Goal: Task Accomplishment & Management: Use online tool/utility

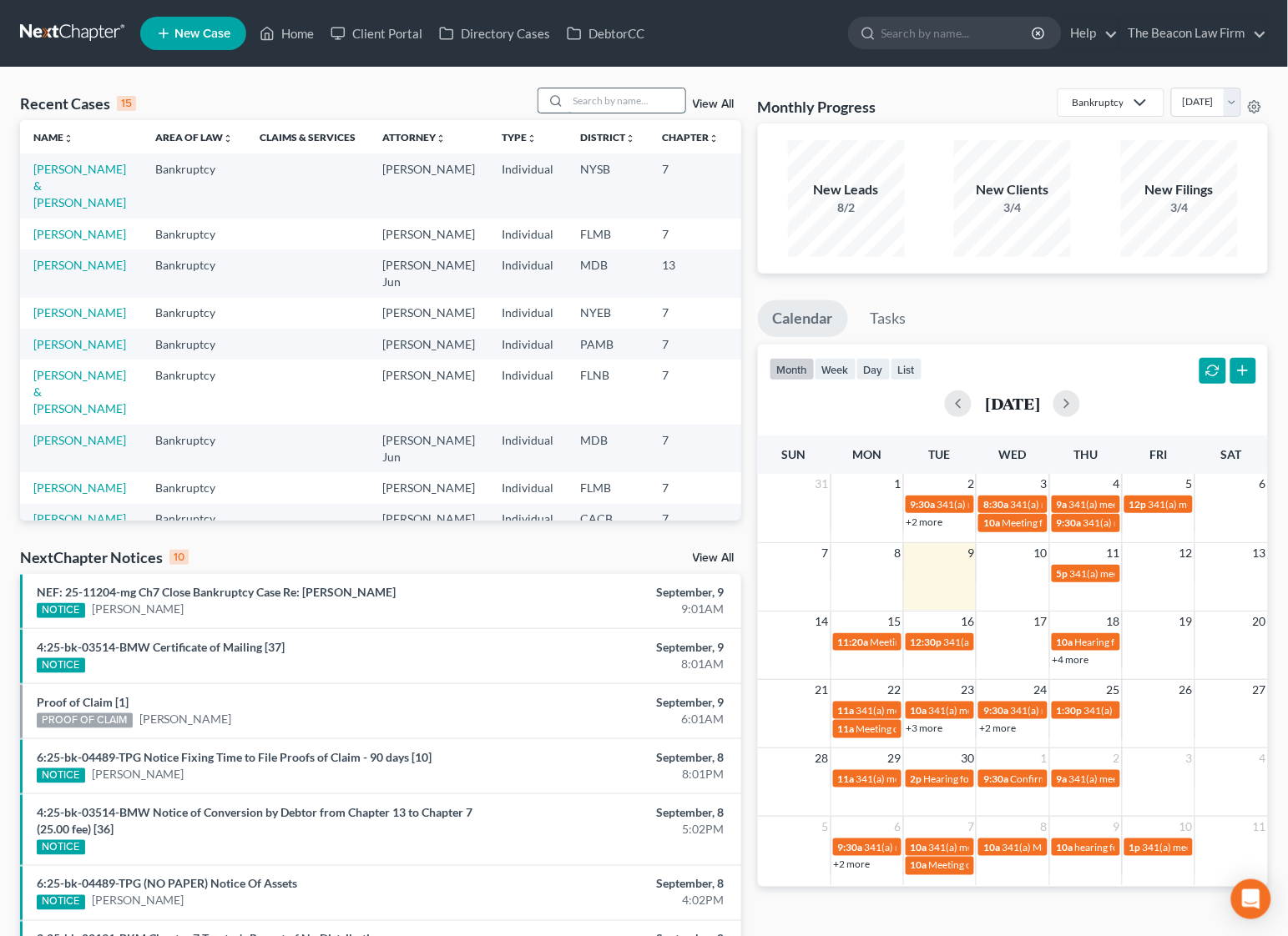
click at [619, 105] on input "search" at bounding box center [626, 101] width 117 height 24
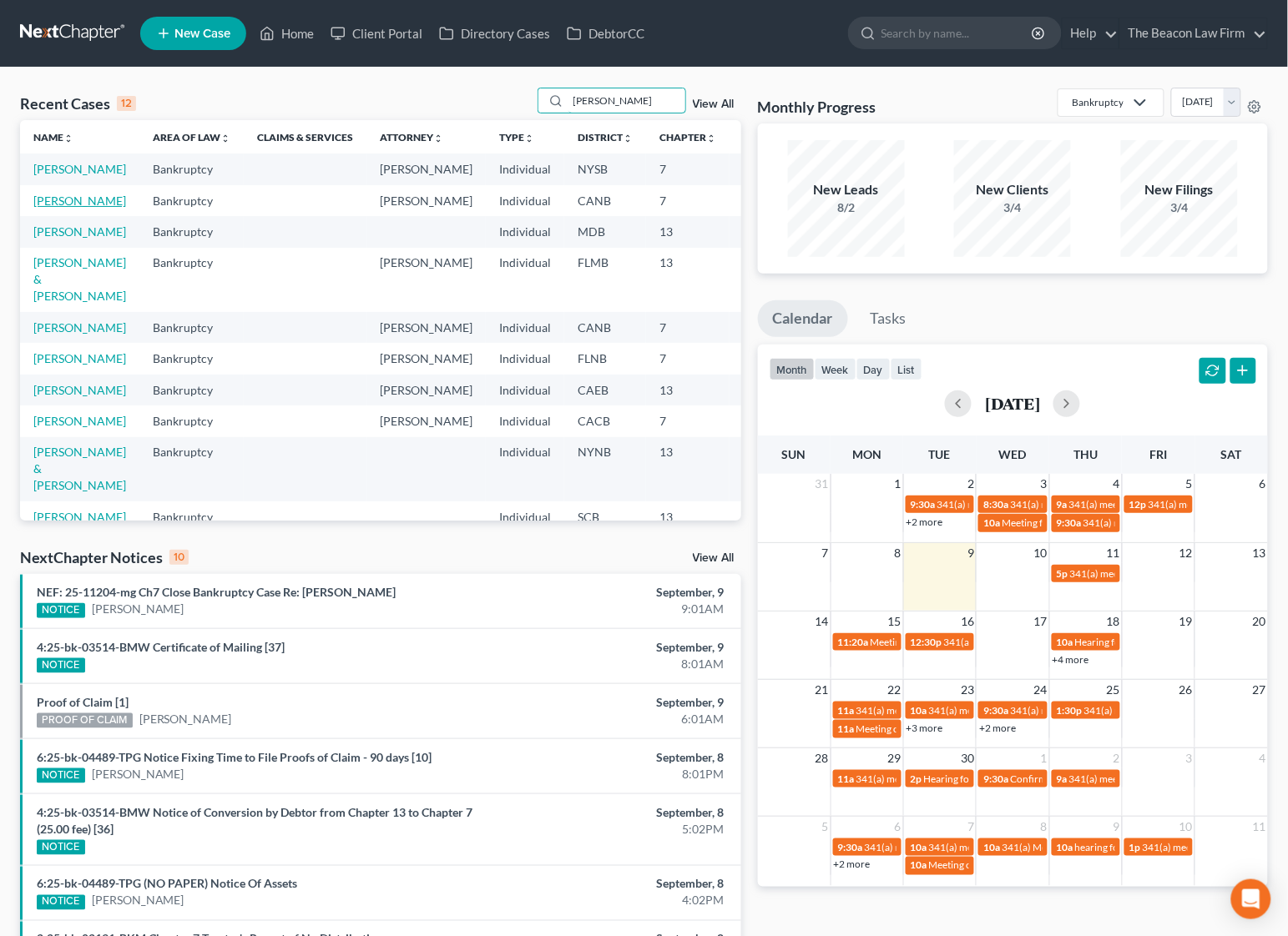
type input "[PERSON_NAME]"
click at [61, 207] on link "[PERSON_NAME]" at bounding box center [79, 200] width 93 height 14
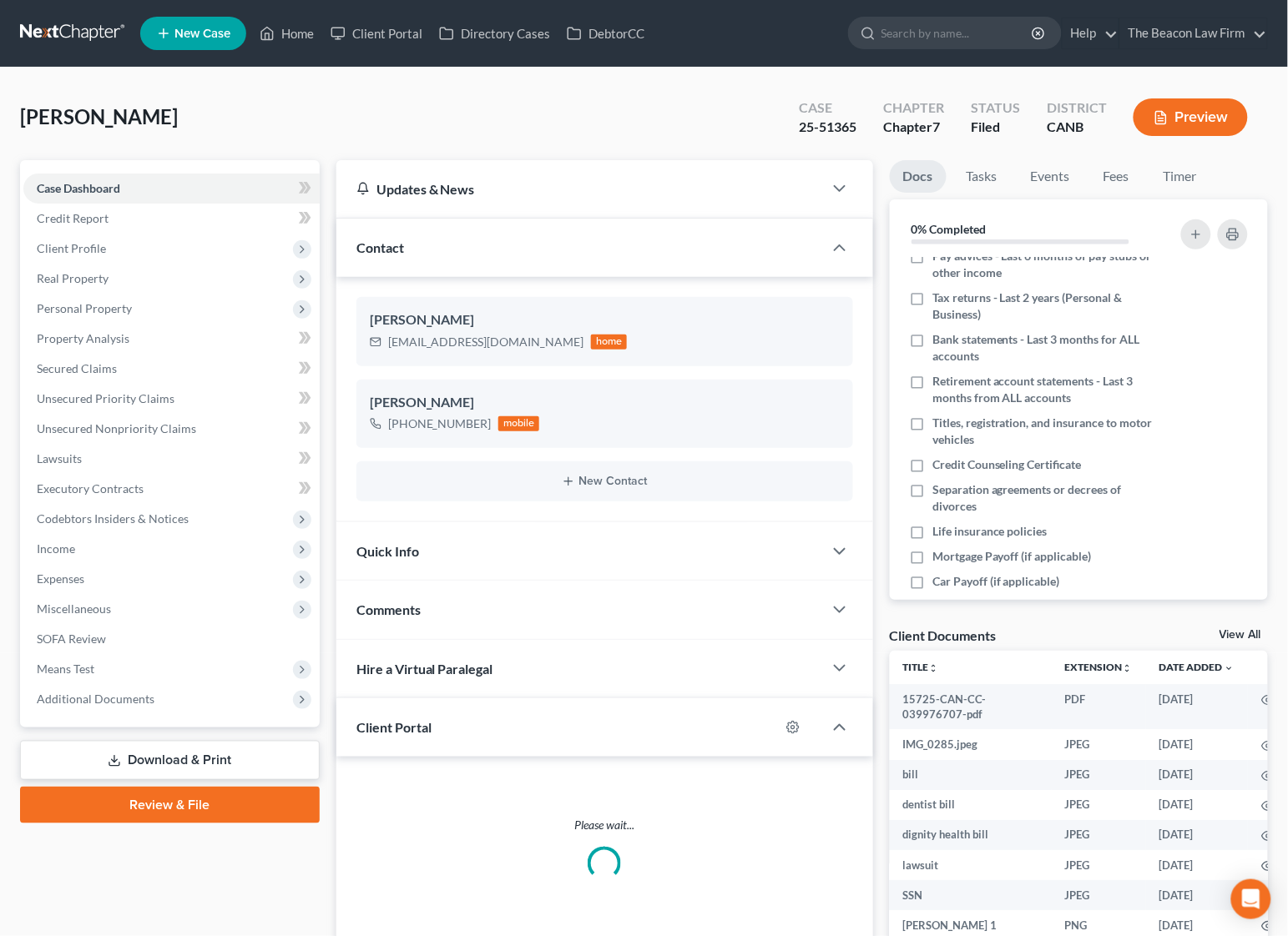
scroll to position [102, 0]
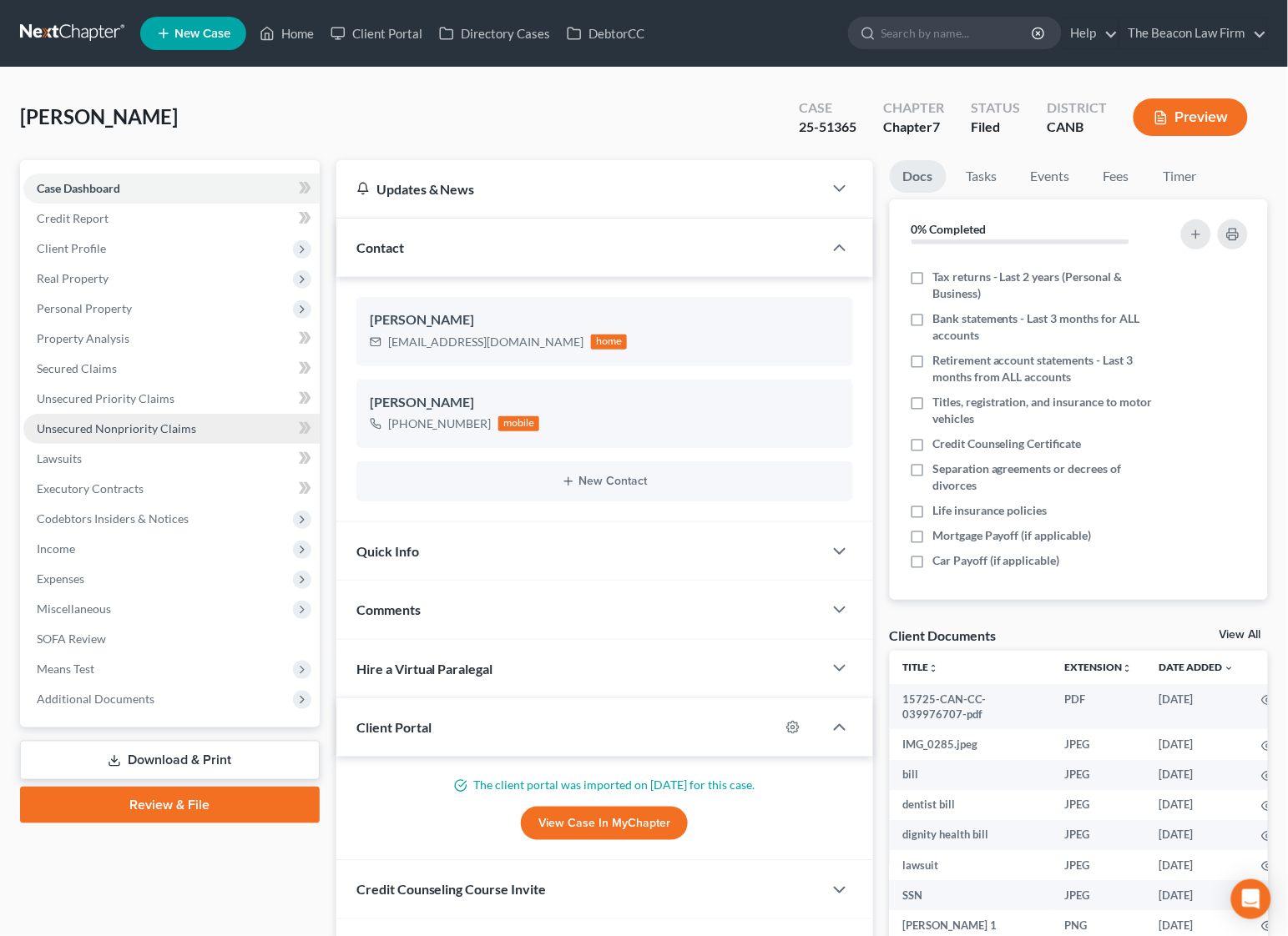
click at [126, 428] on span "Unsecured Nonpriority Claims" at bounding box center [117, 429] width 160 height 14
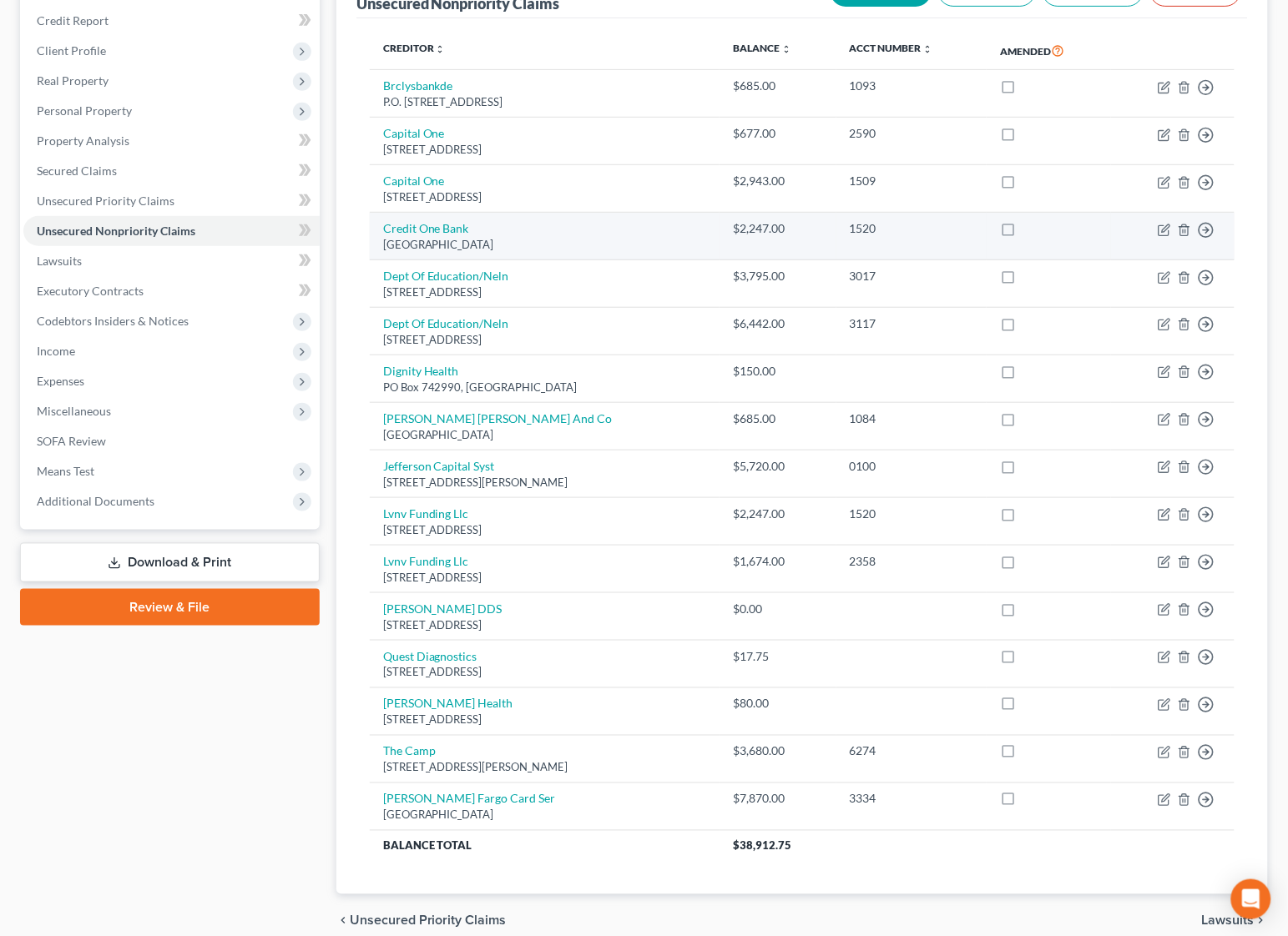
scroll to position [249, 0]
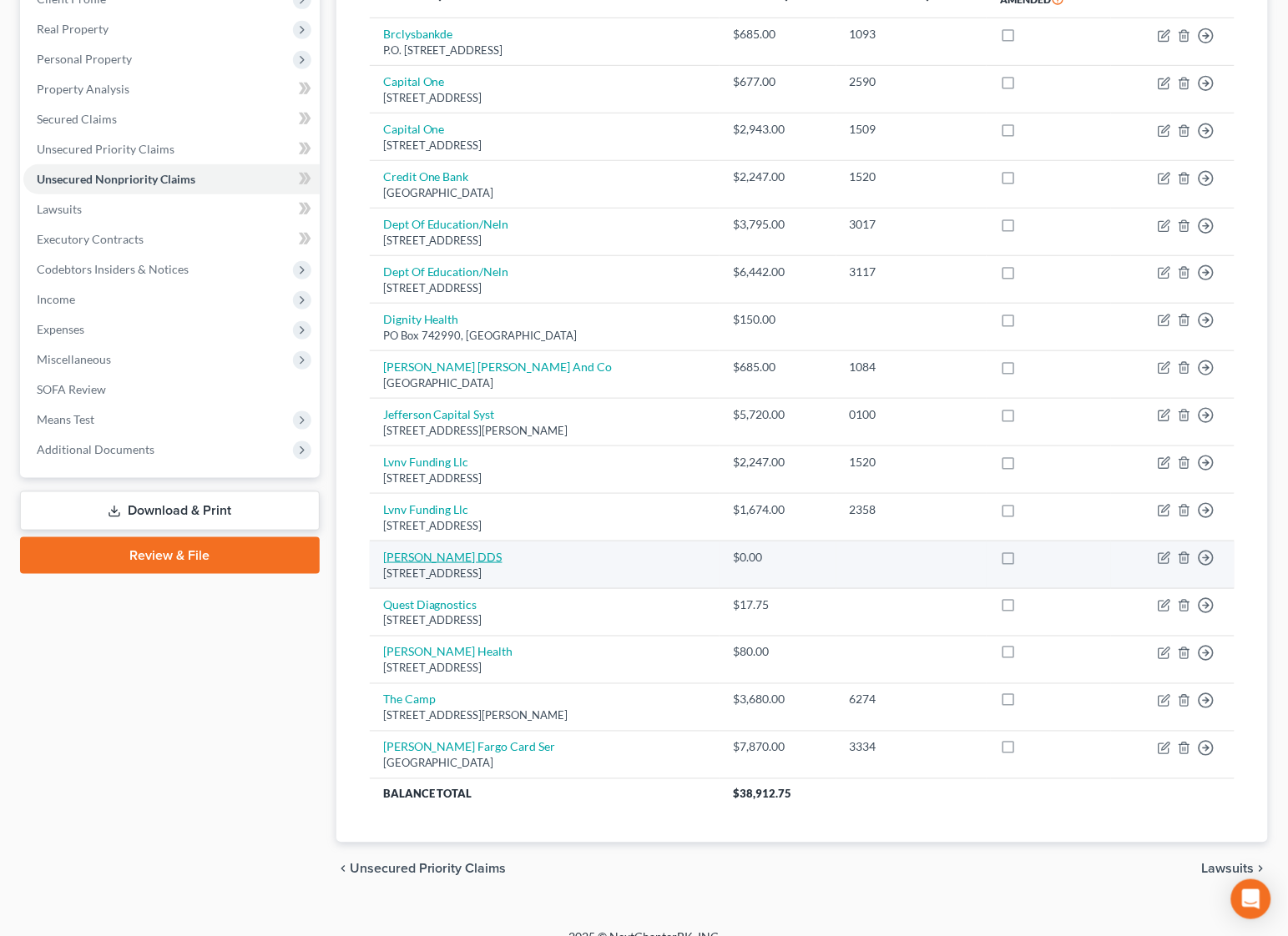
click at [451, 559] on link "[PERSON_NAME] DDS" at bounding box center [443, 557] width 120 height 14
select select "4"
select select "9"
select select "0"
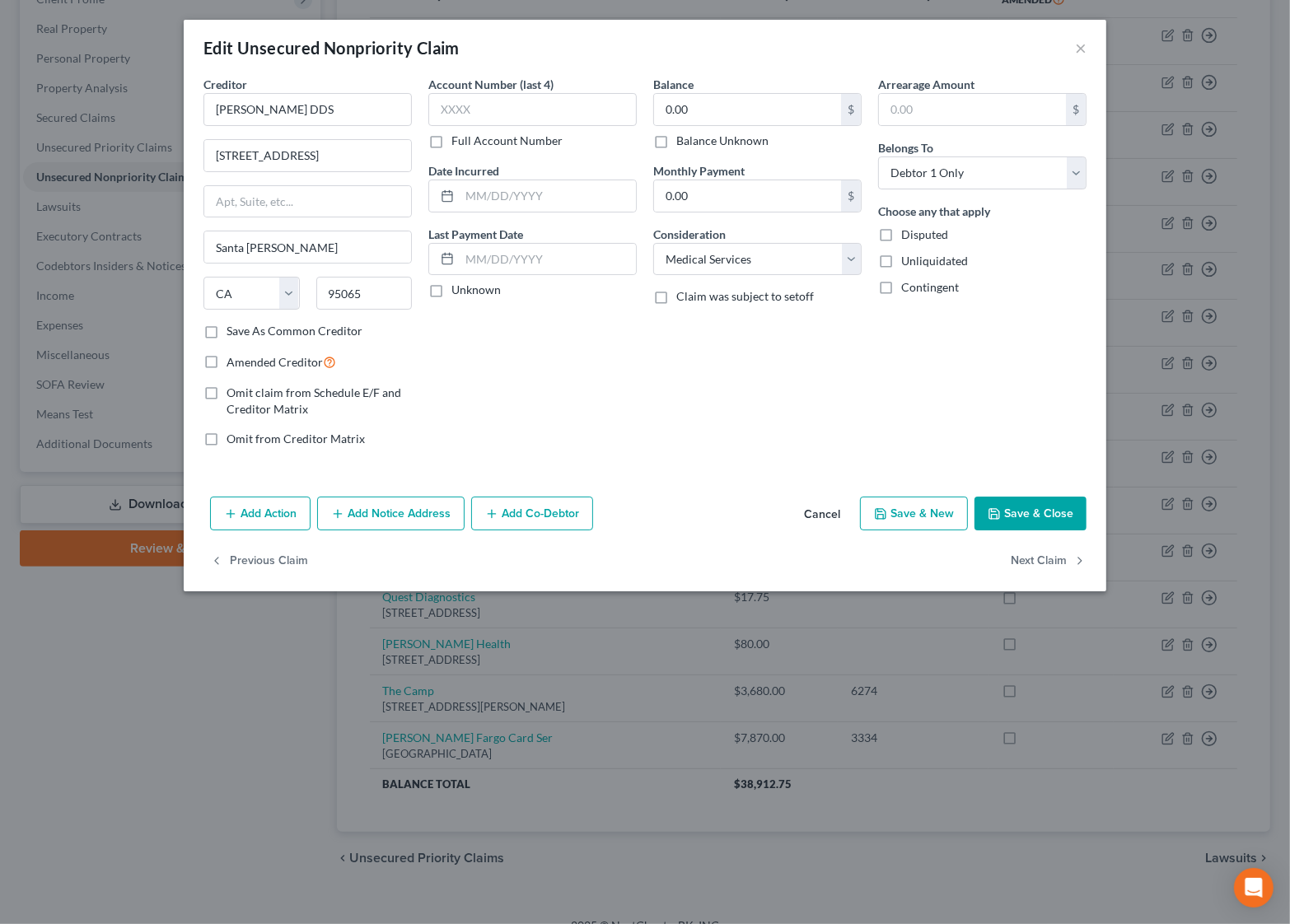
click at [163, 604] on div "Edit Unsecured Nonpriority Claim × Creditor * [PERSON_NAME] DDS [STREET_ADDRESS…" at bounding box center [645, 462] width 1290 height 924
click at [540, 501] on button "Add Co-Debtor" at bounding box center [532, 514] width 122 height 34
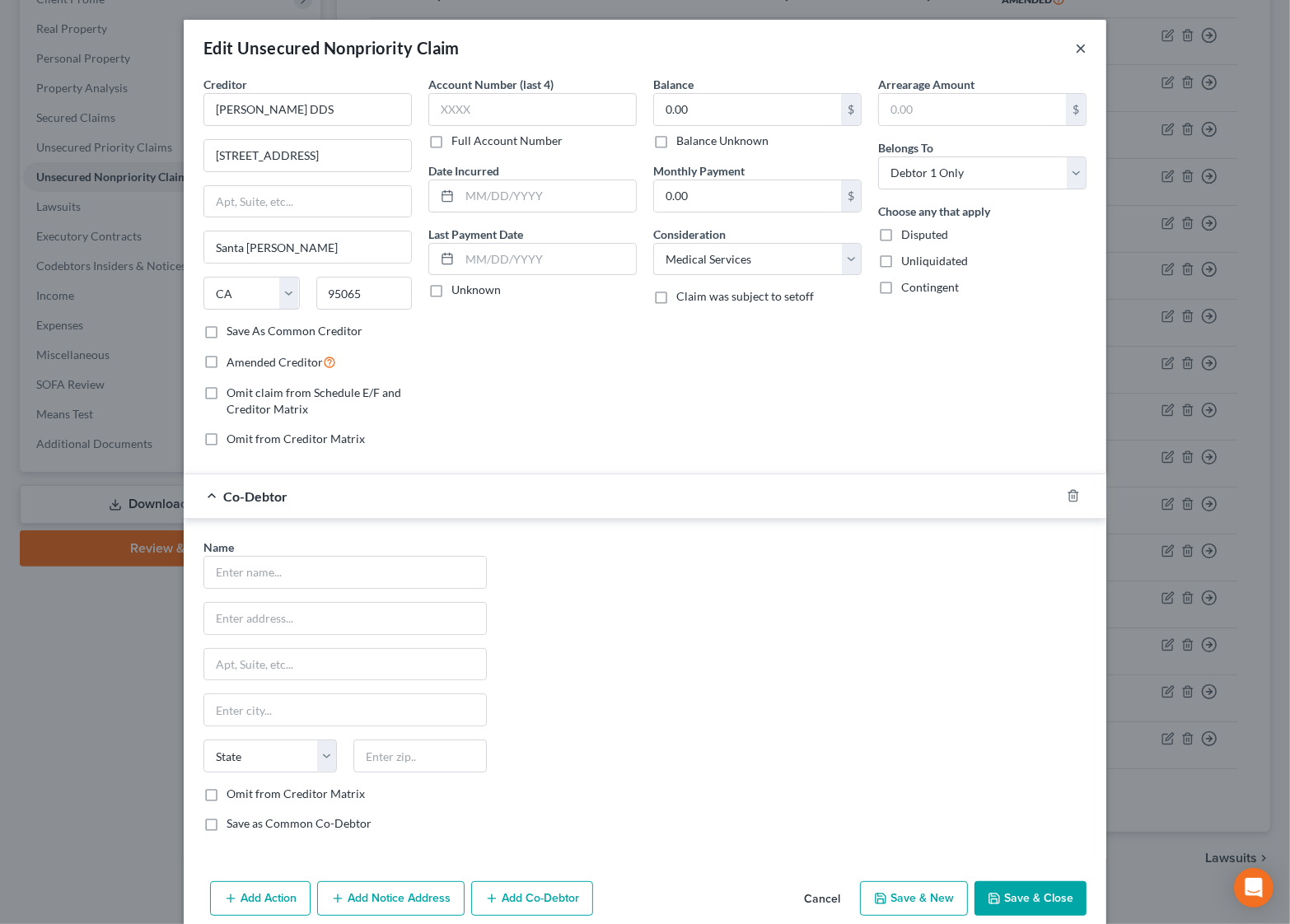
click at [1075, 43] on button "×" at bounding box center [1081, 48] width 12 height 20
